Goal: Information Seeking & Learning: Learn about a topic

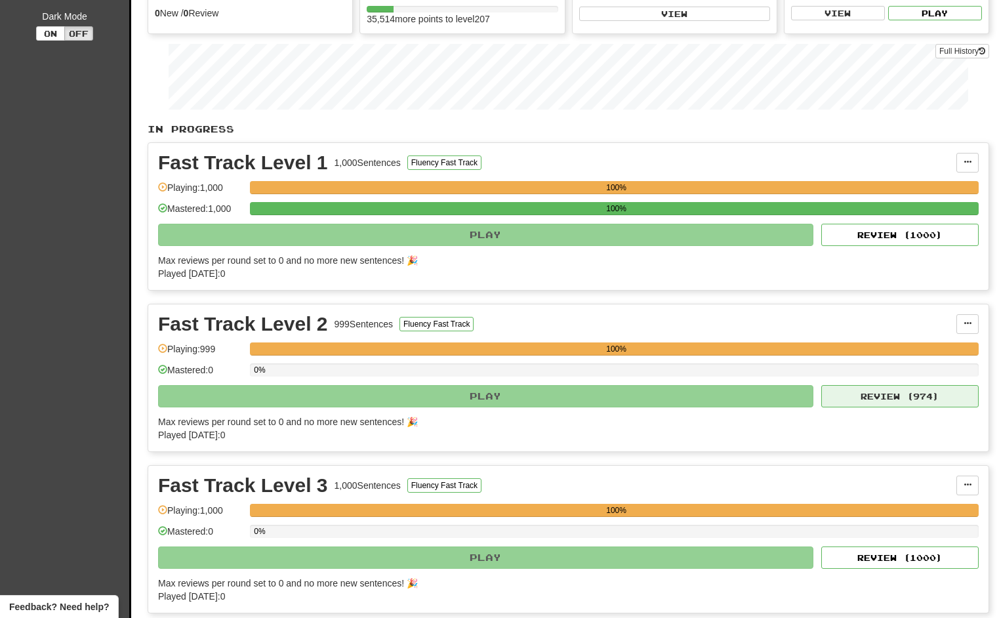
scroll to position [164, 0]
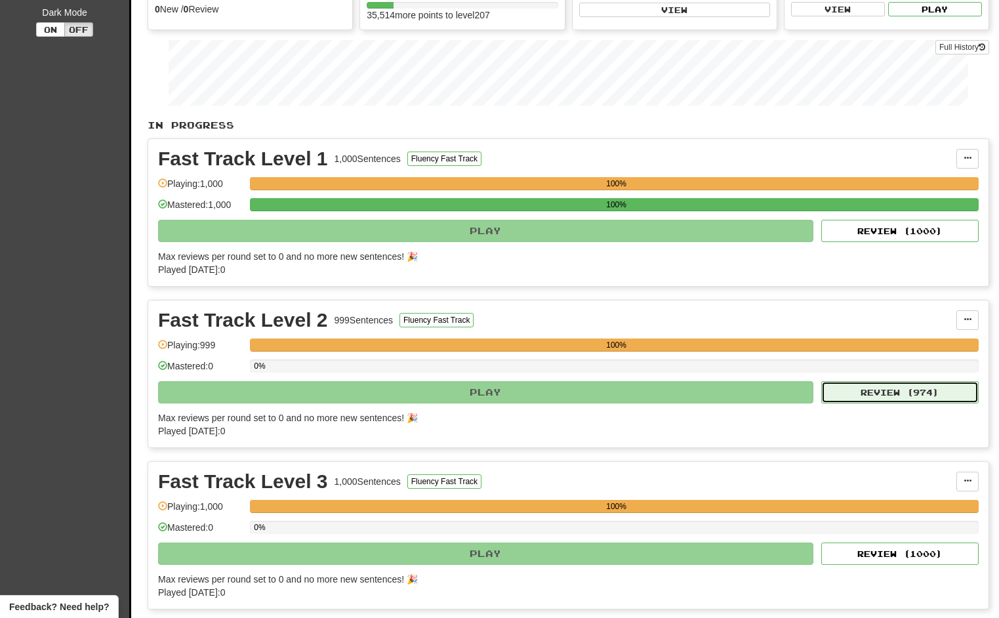
click at [863, 396] on button "Review ( 974 )" at bounding box center [899, 392] width 157 height 22
select select "**"
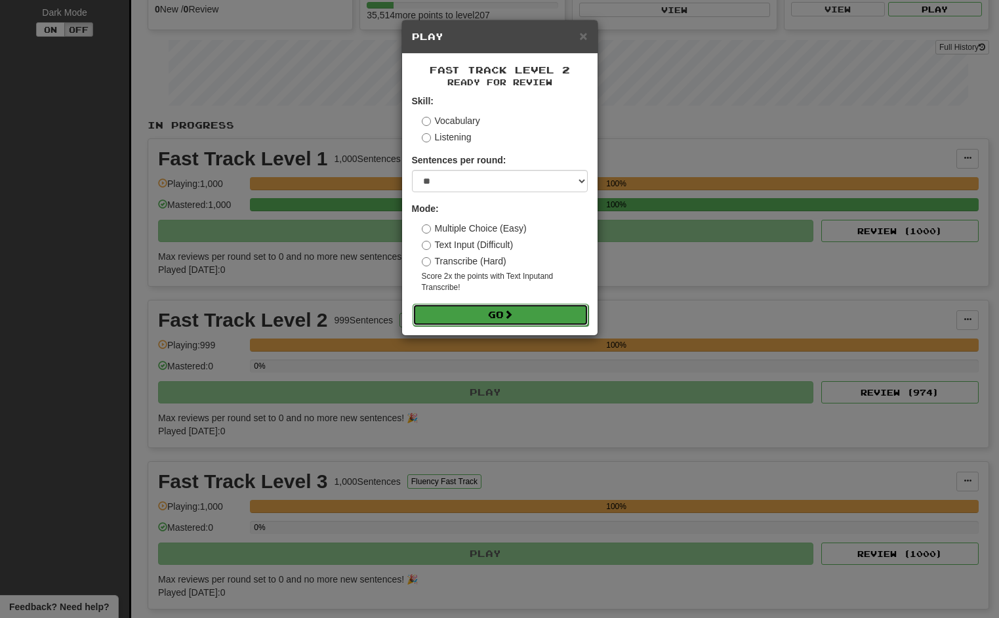
click at [522, 312] on button "Go" at bounding box center [501, 315] width 176 height 22
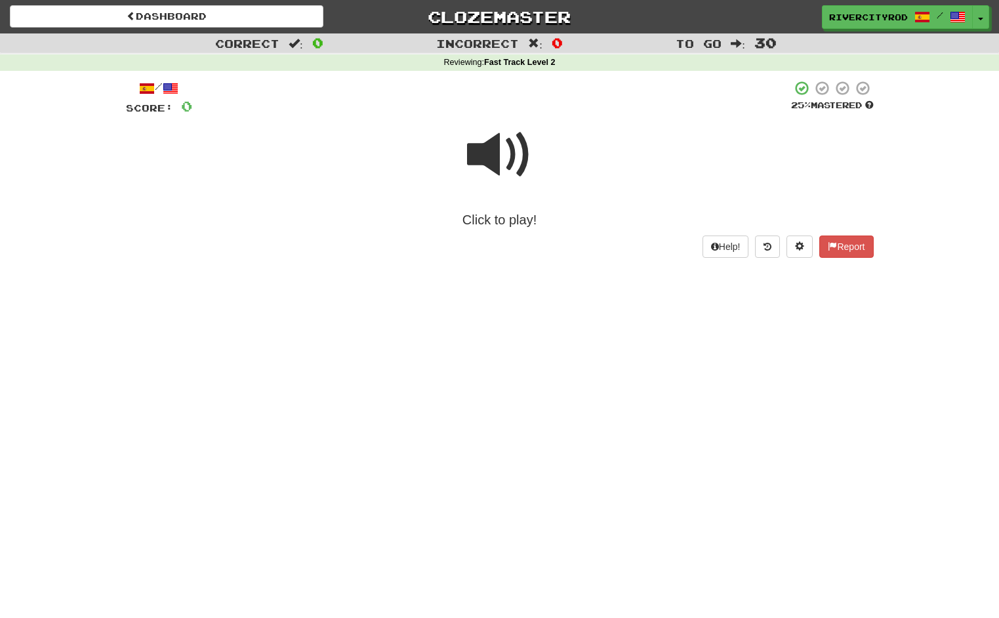
click at [493, 155] on span at bounding box center [500, 155] width 66 height 66
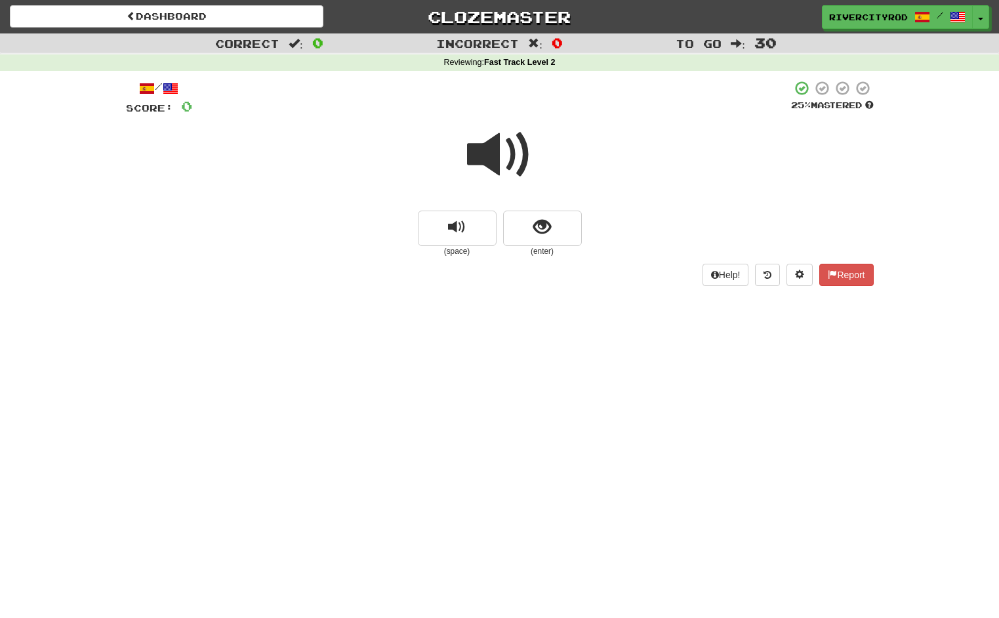
click at [502, 151] on span at bounding box center [500, 155] width 66 height 66
click at [564, 226] on button "show sentence" at bounding box center [542, 228] width 79 height 35
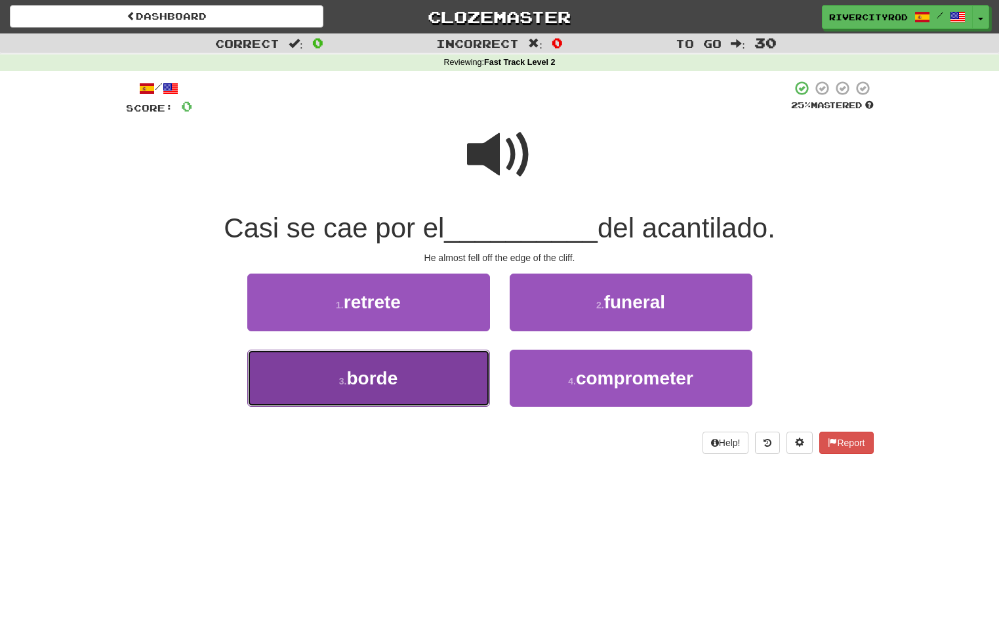
click at [449, 376] on button "3 . borde" at bounding box center [368, 378] width 243 height 57
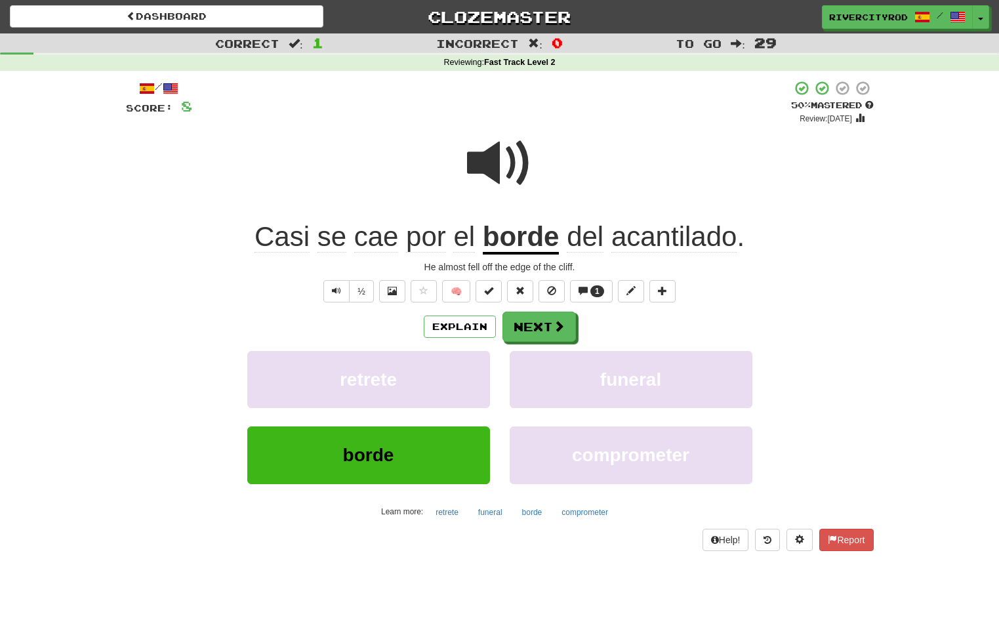
click at [678, 239] on span "acantilado" at bounding box center [673, 236] width 125 height 31
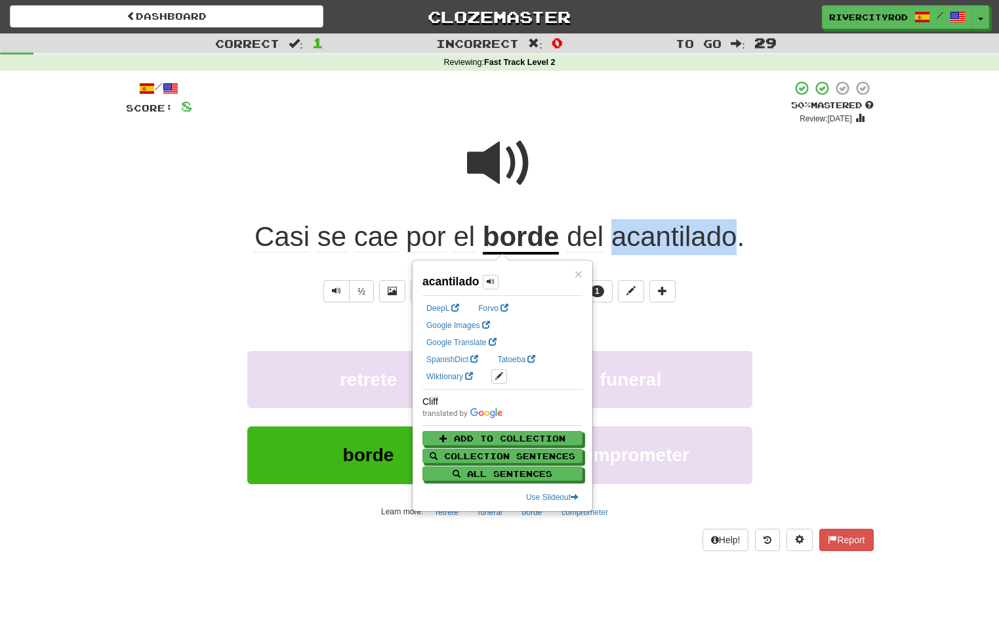
copy span "acantilado"
click at [690, 178] on div at bounding box center [500, 172] width 748 height 94
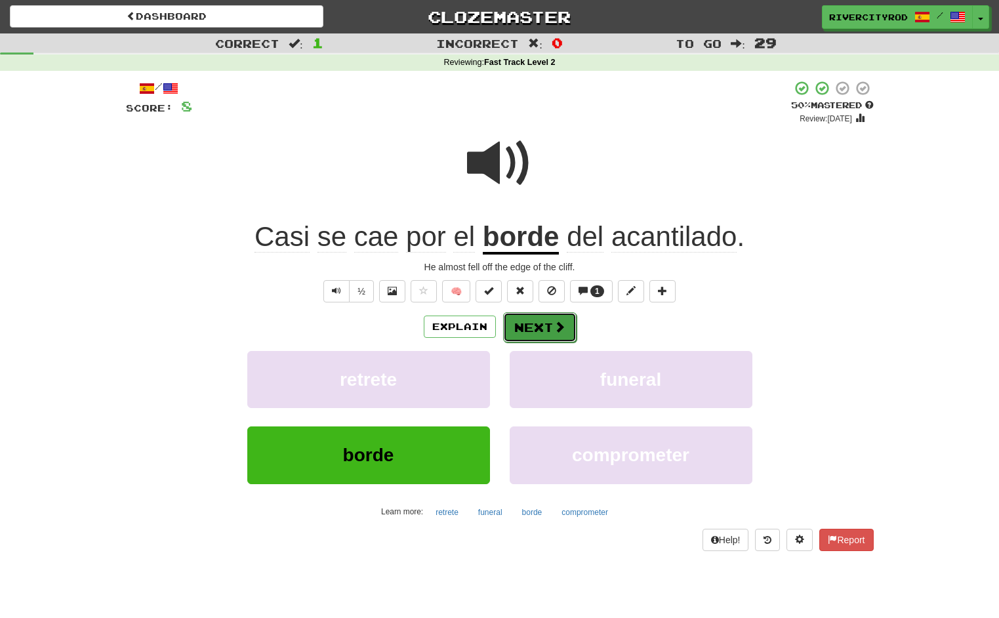
click at [552, 324] on button "Next" at bounding box center [539, 327] width 73 height 30
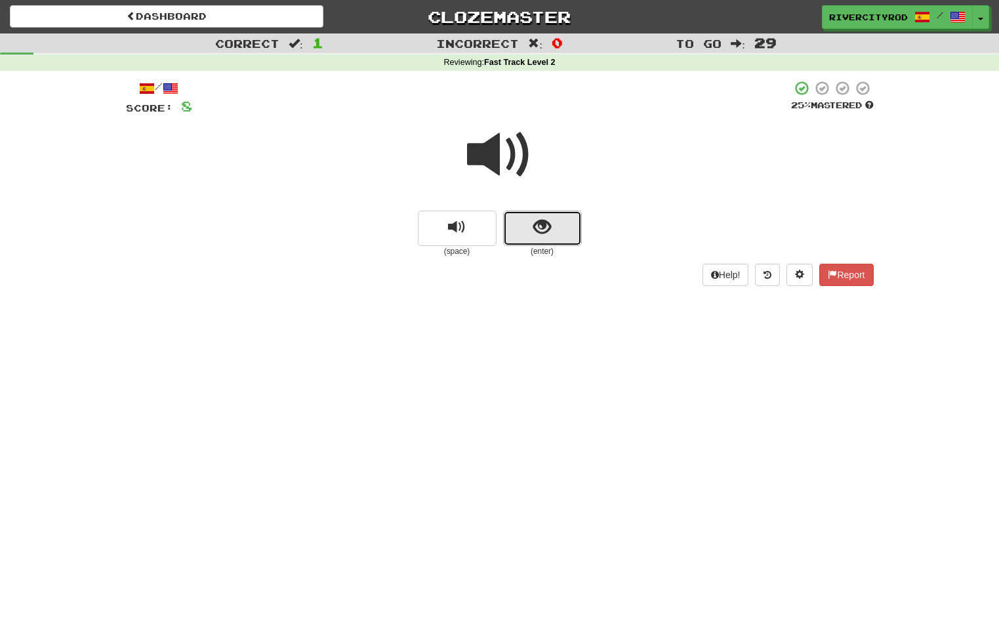
click at [537, 232] on span "show sentence" at bounding box center [542, 227] width 18 height 18
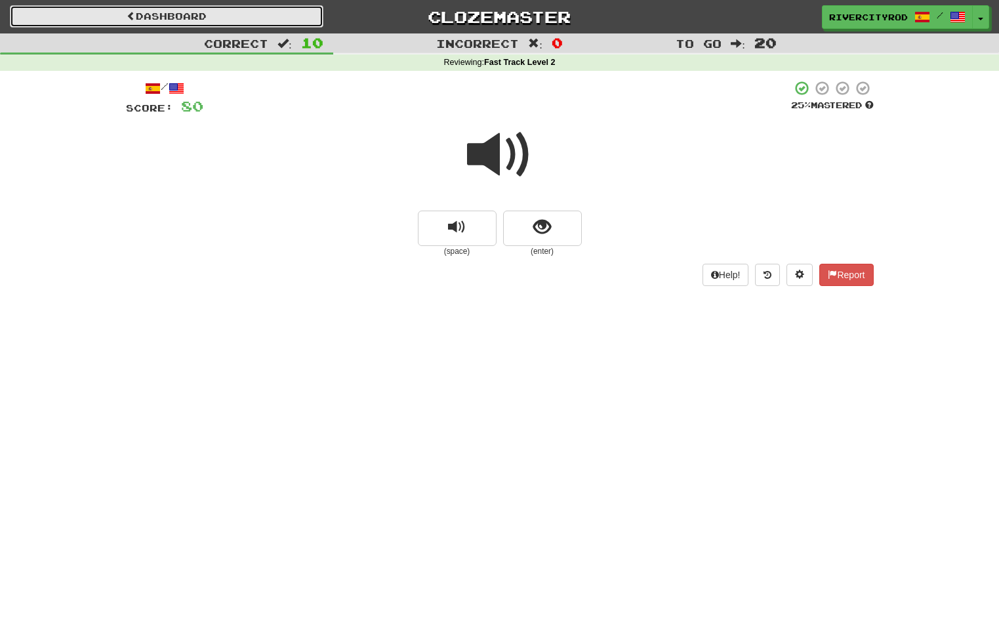
click at [269, 6] on link "Dashboard" at bounding box center [167, 16] width 314 height 22
